Goal: Task Accomplishment & Management: Manage account settings

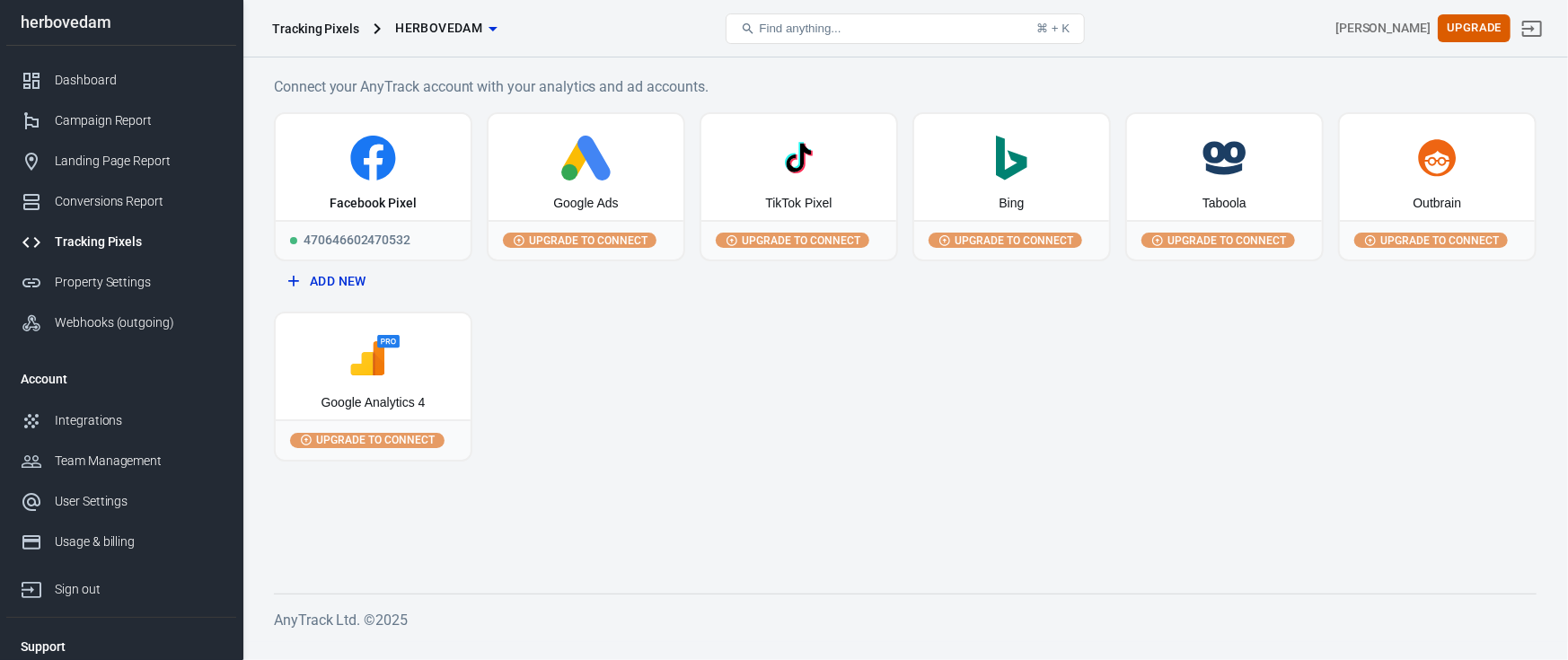
click at [117, 57] on div "Dashboard Campaign Report Landing Page Report Conversions Report Tracking Pixel…" at bounding box center [121, 202] width 230 height 312
click at [116, 78] on div "Dashboard" at bounding box center [139, 80] width 167 height 19
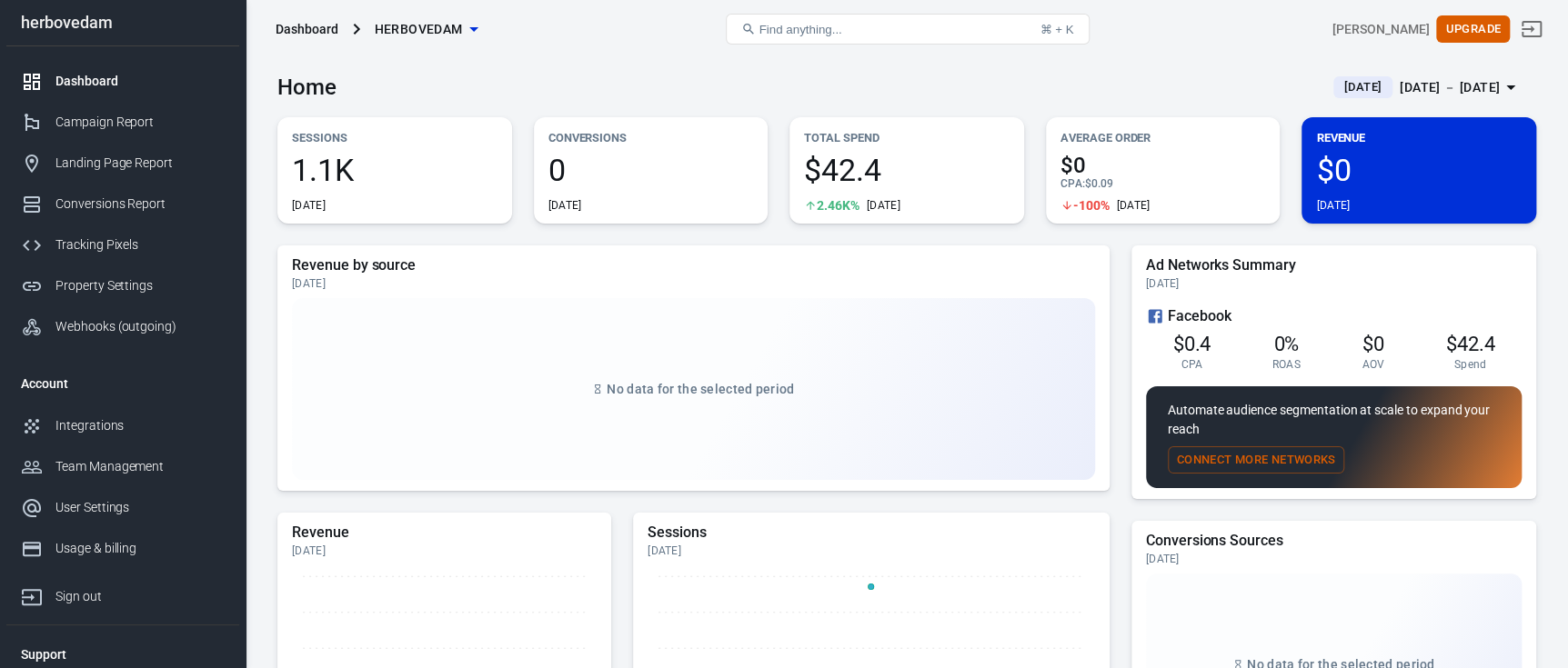
click at [1404, 98] on button "Yesterday Aug 26 － Aug 26, 2025" at bounding box center [1428, 87] width 217 height 30
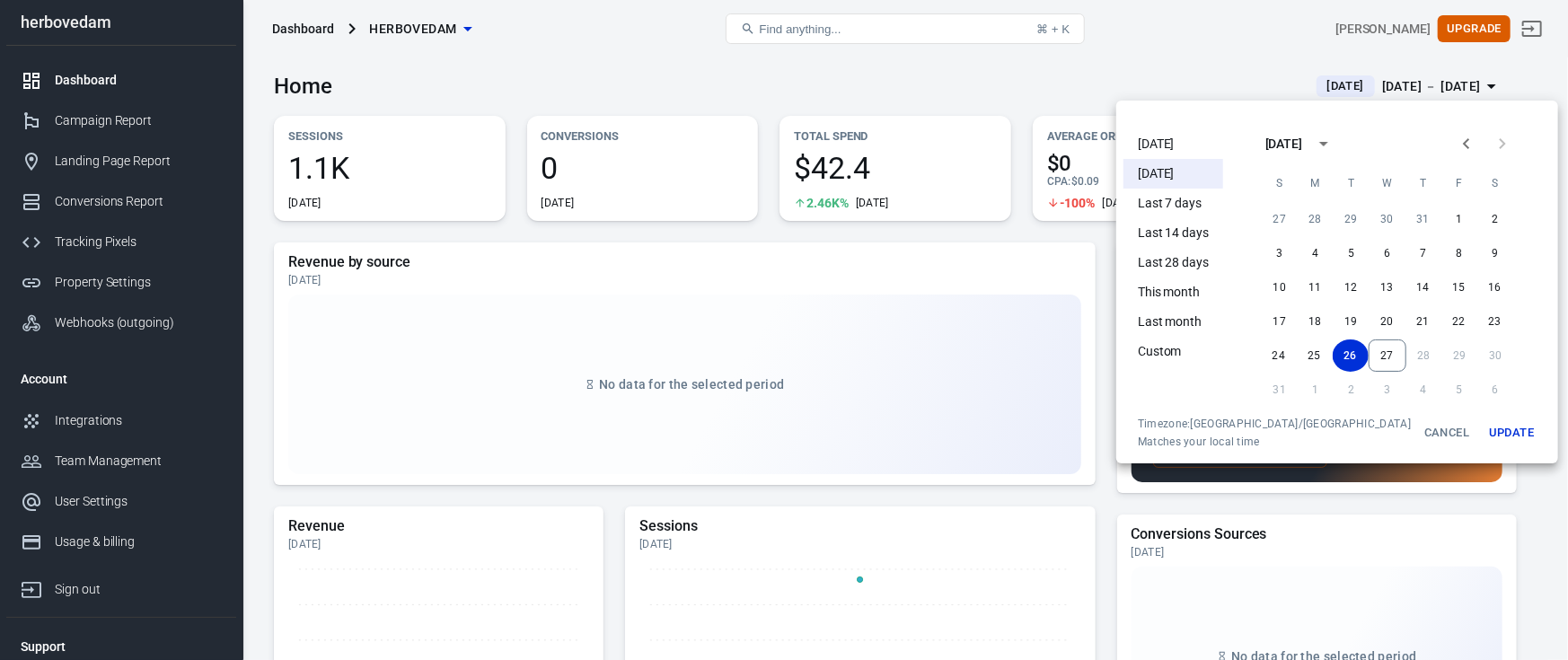
click at [1166, 147] on li "Today" at bounding box center [1173, 144] width 100 height 29
click at [1483, 431] on button "Update" at bounding box center [1511, 432] width 58 height 32
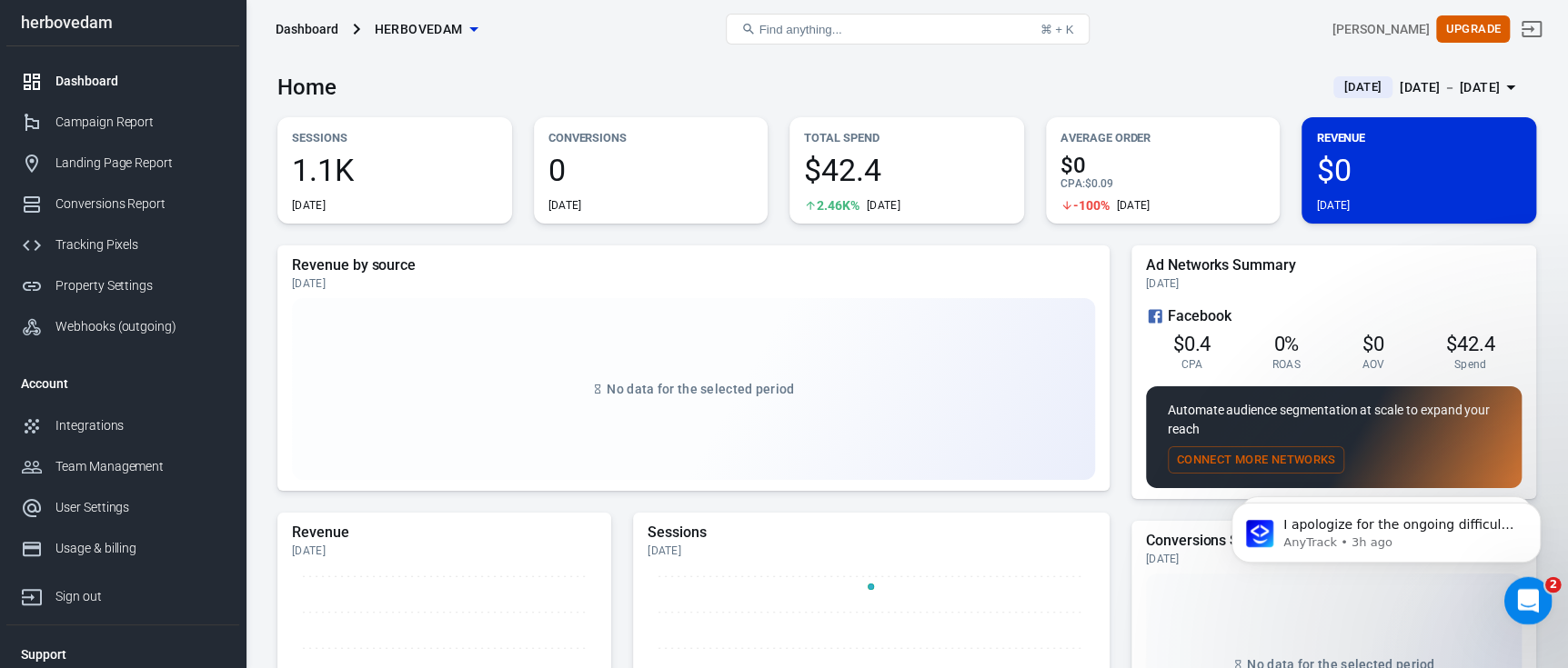
click at [1504, 601] on div "Open Intercom Messenger" at bounding box center [1525, 598] width 60 height 60
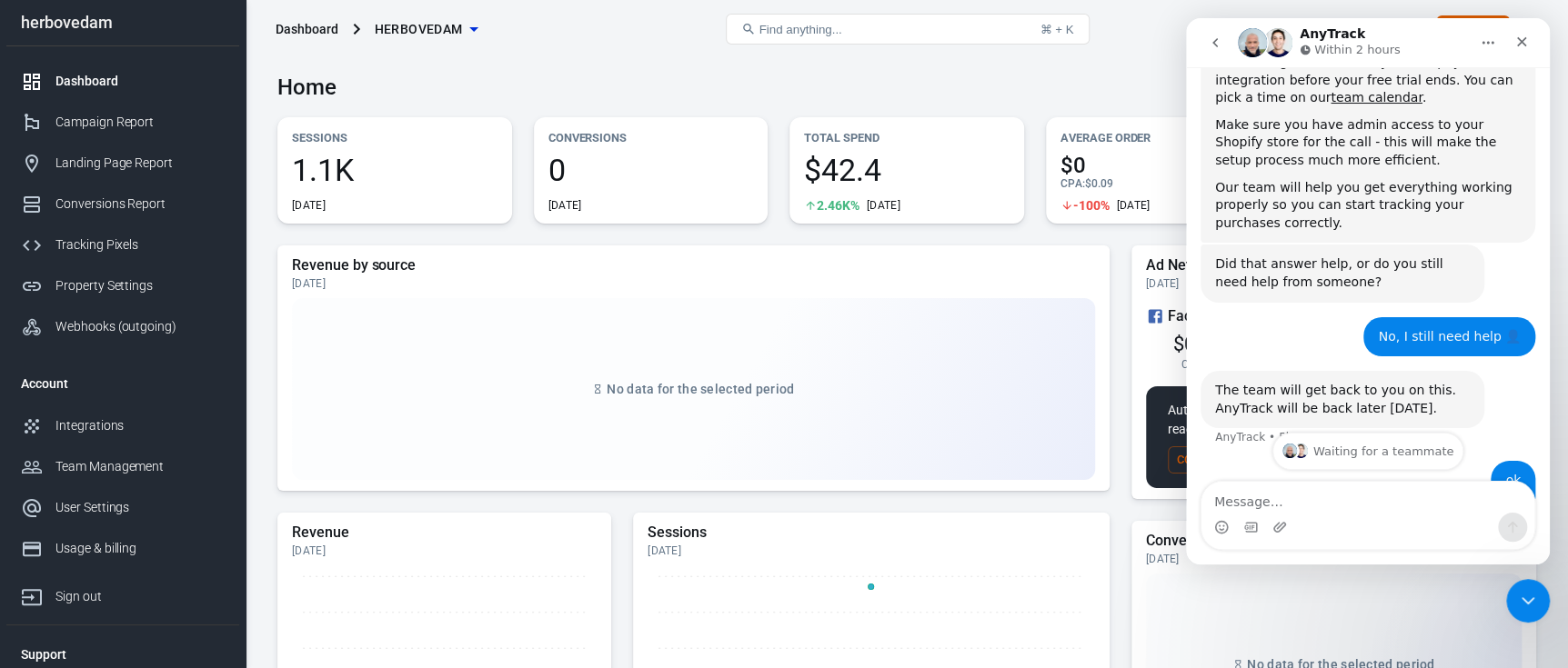
scroll to position [2885, 0]
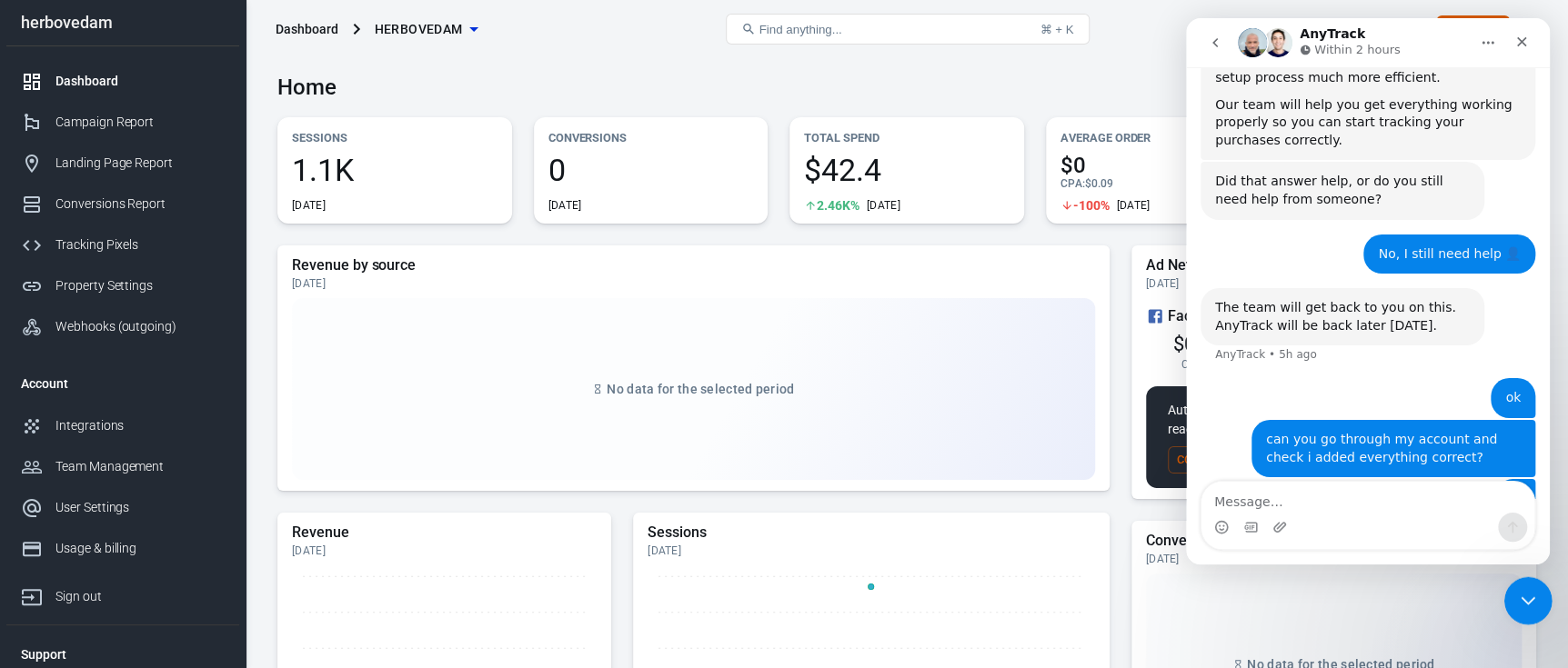
click at [1508, 584] on div "Close Intercom Messenger" at bounding box center [1525, 598] width 44 height 44
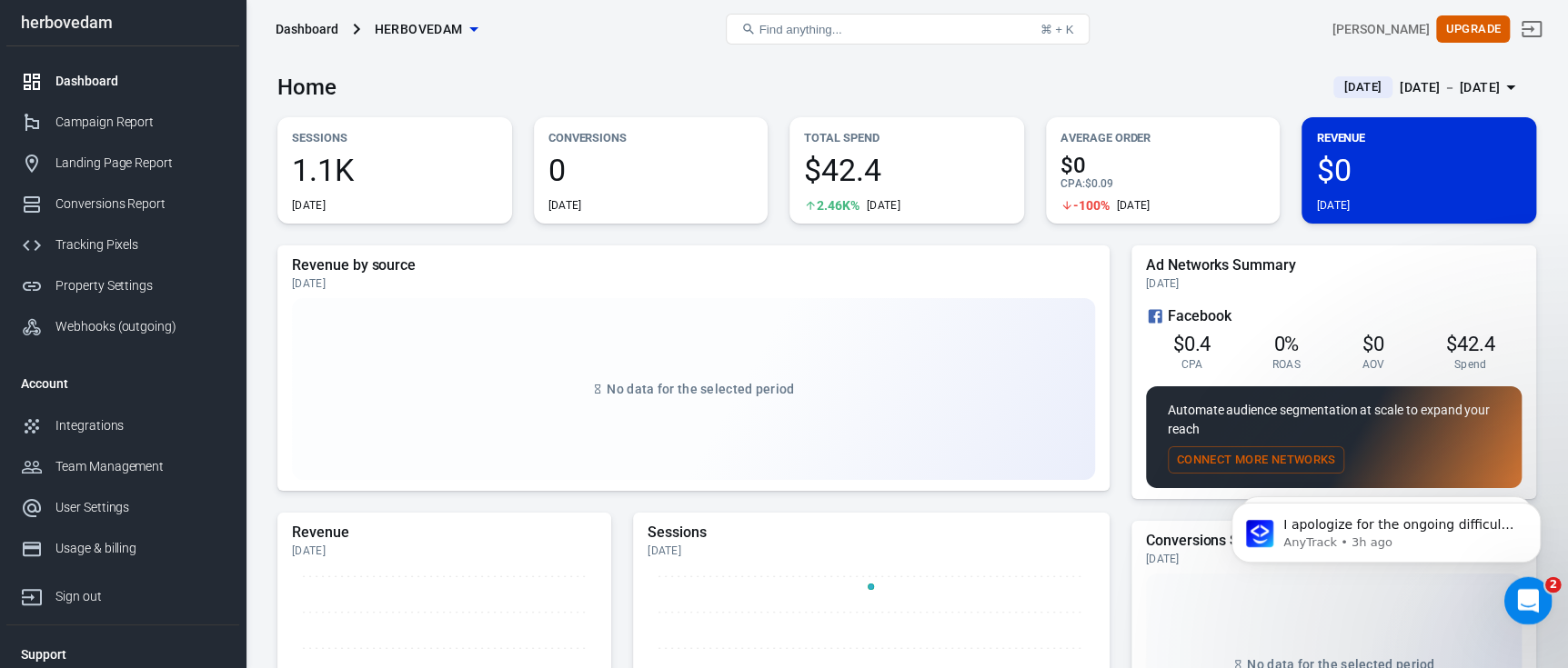
scroll to position [0, 0]
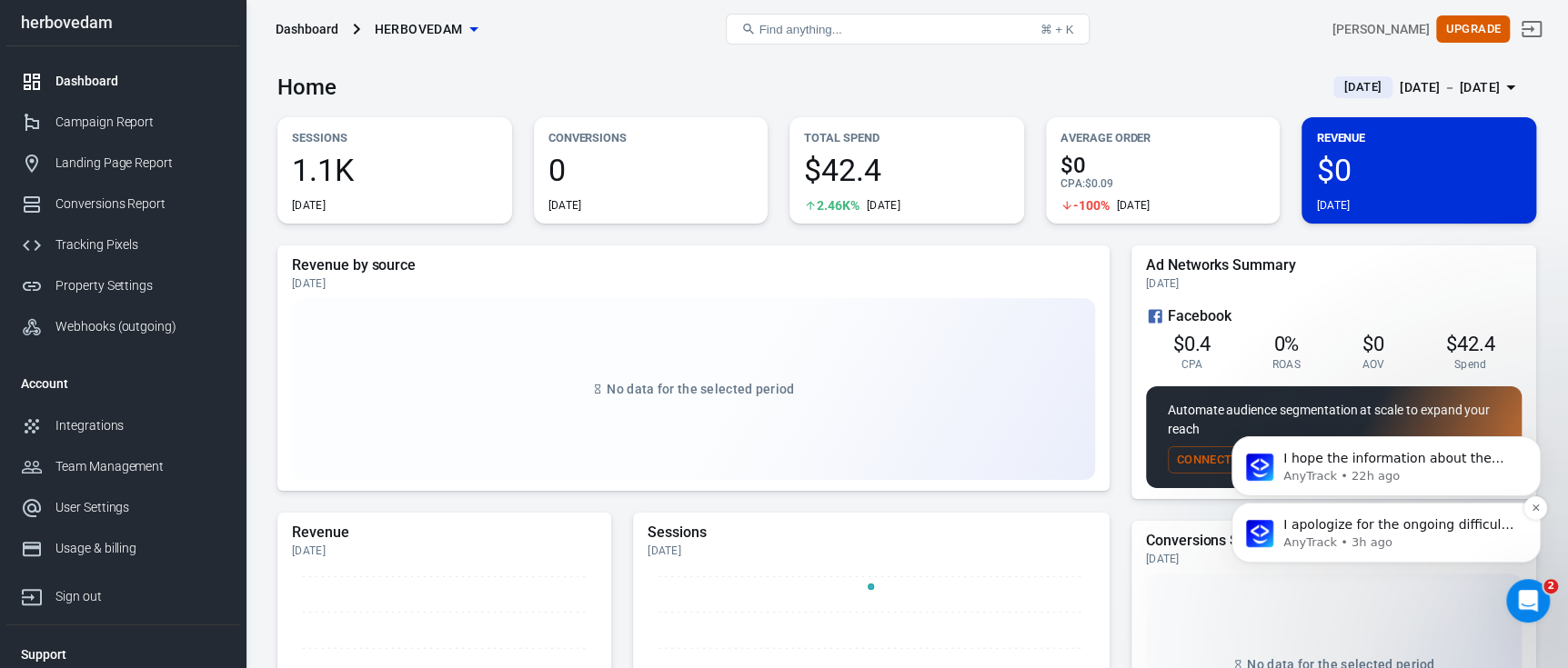
click at [1411, 526] on p "I apologize for the ongoing difficulty with your purchase tracking. Would you l…" at bounding box center [1401, 526] width 235 height 19
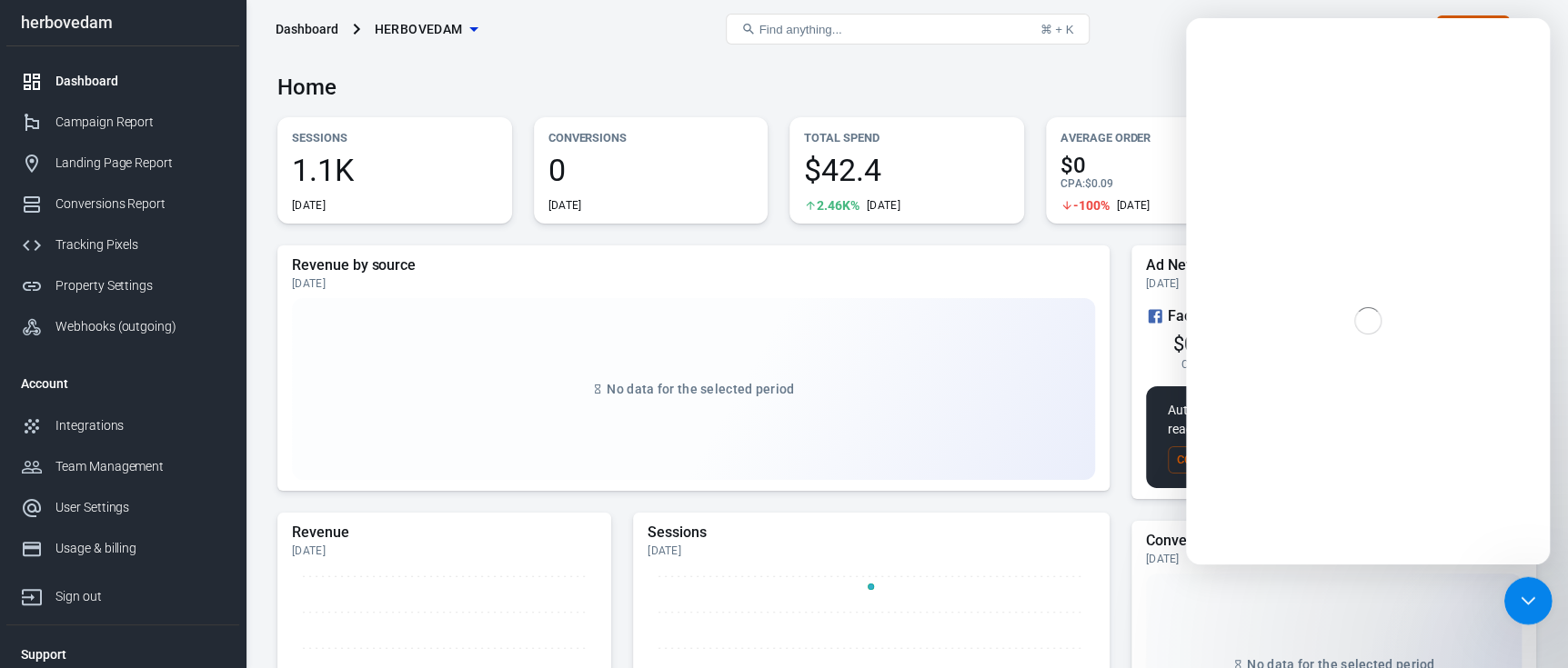
click at [1522, 601] on icon "Close Intercom Messenger" at bounding box center [1525, 597] width 21 height 21
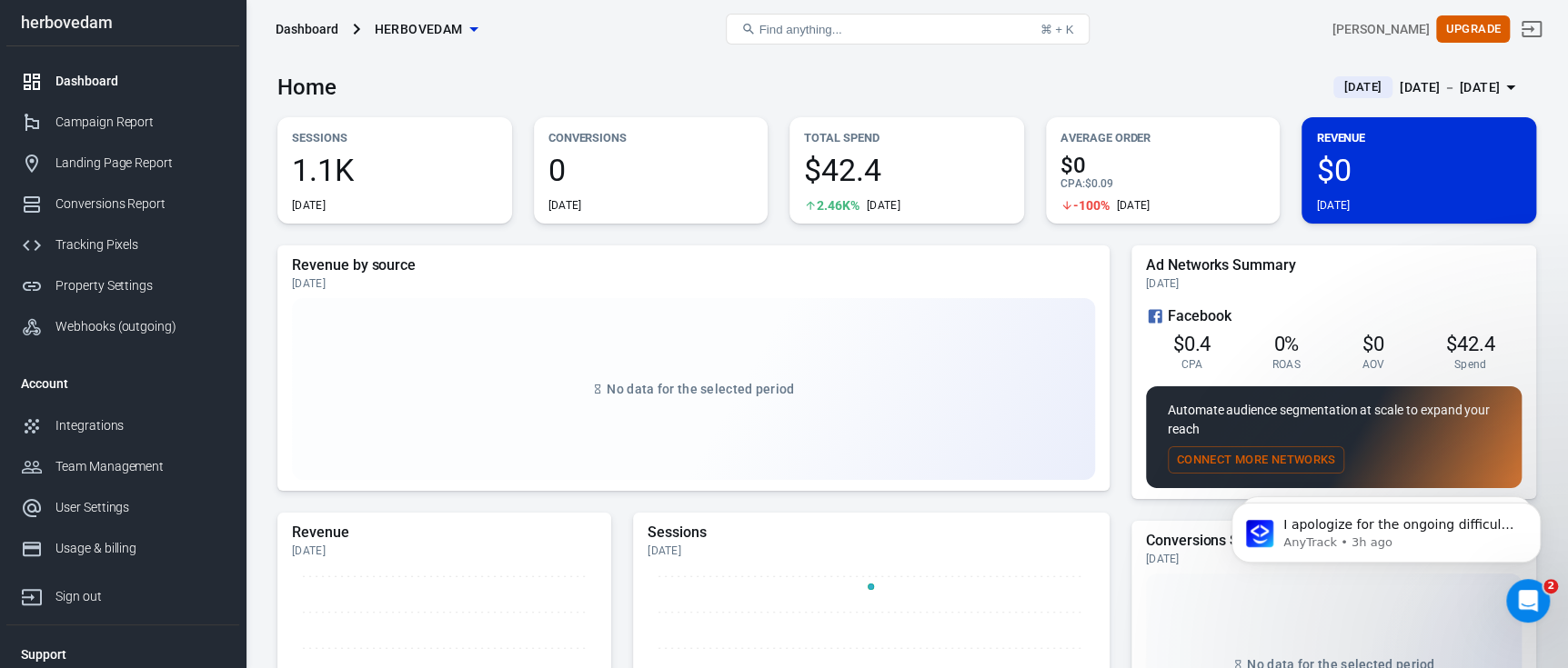
scroll to position [5901, 0]
